Goal: Information Seeking & Learning: Learn about a topic

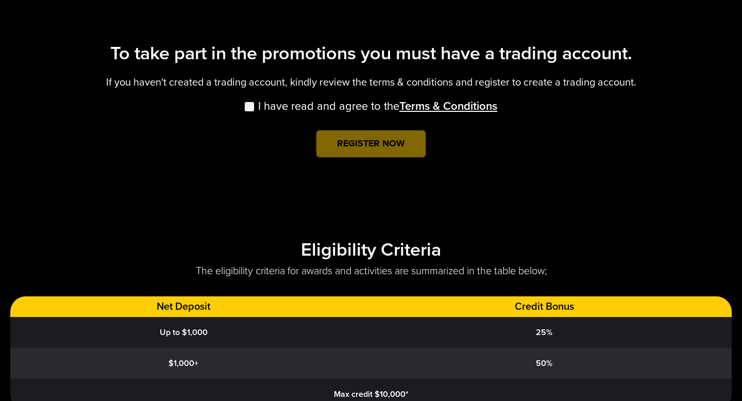
scroll to position [301, 0]
